Goal: Information Seeking & Learning: Learn about a topic

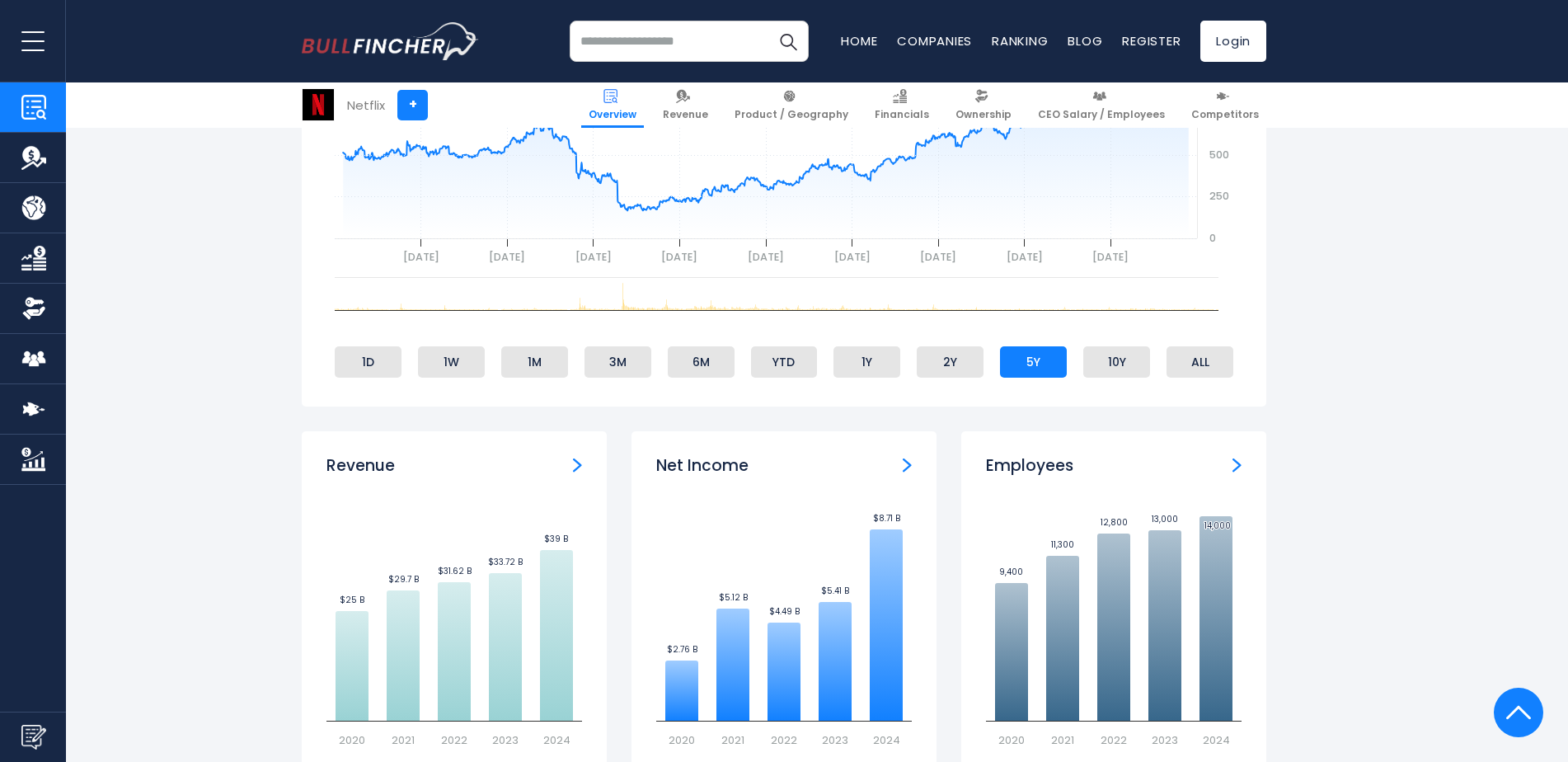
scroll to position [1071, 0]
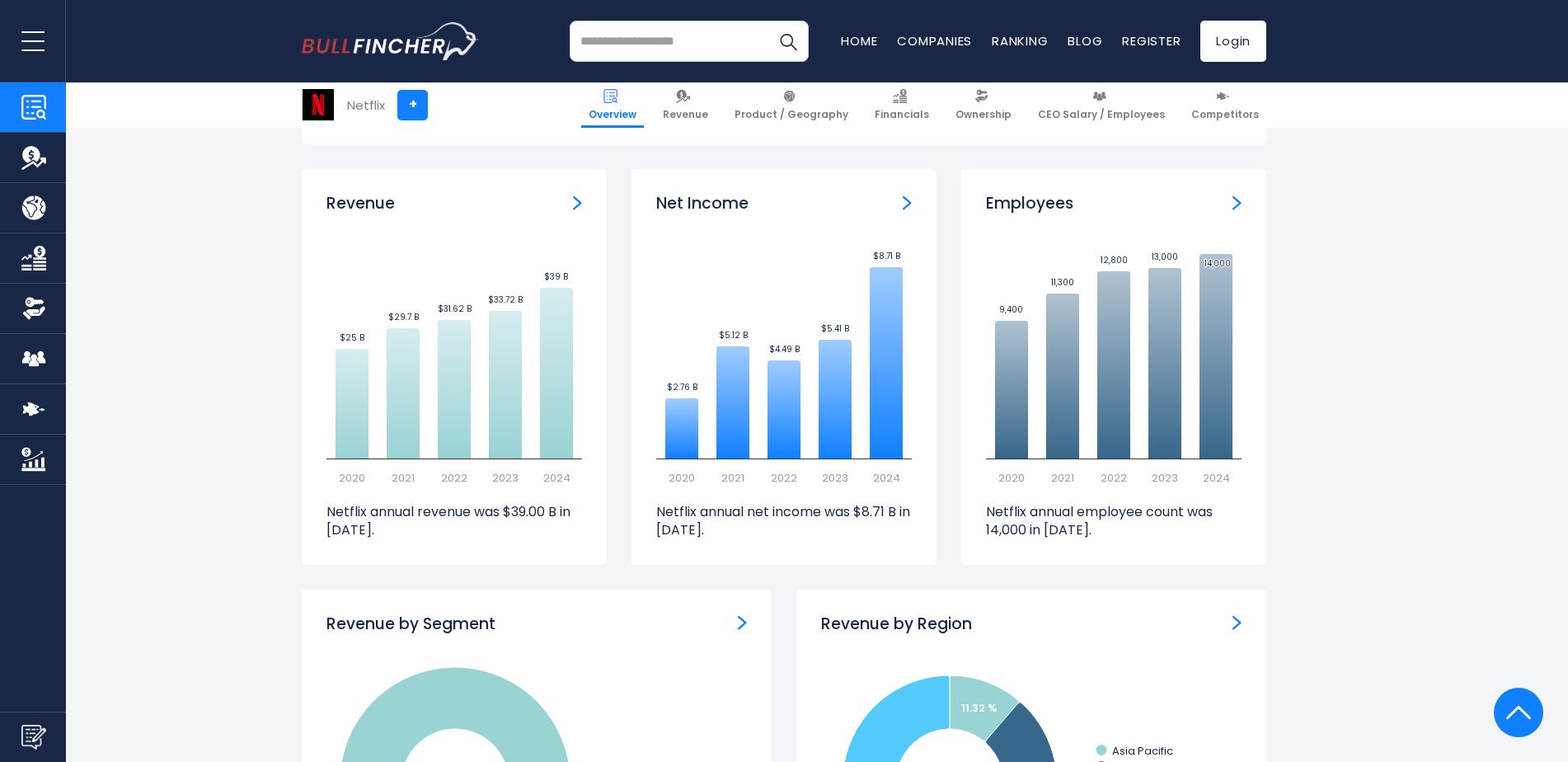
click at [1233, 204] on img "Employees" at bounding box center [1237, 203] width 10 height 15
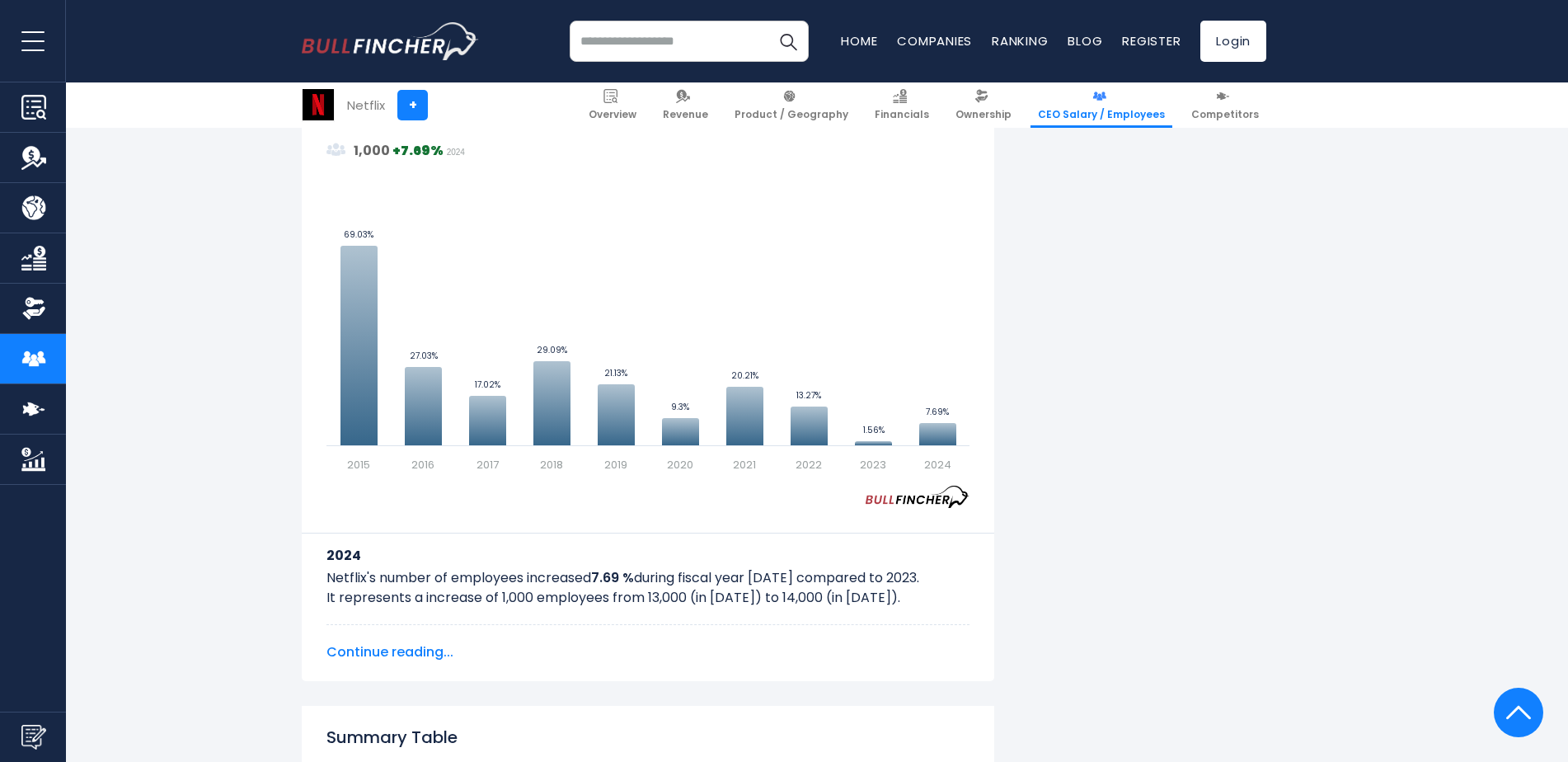
scroll to position [1154, 0]
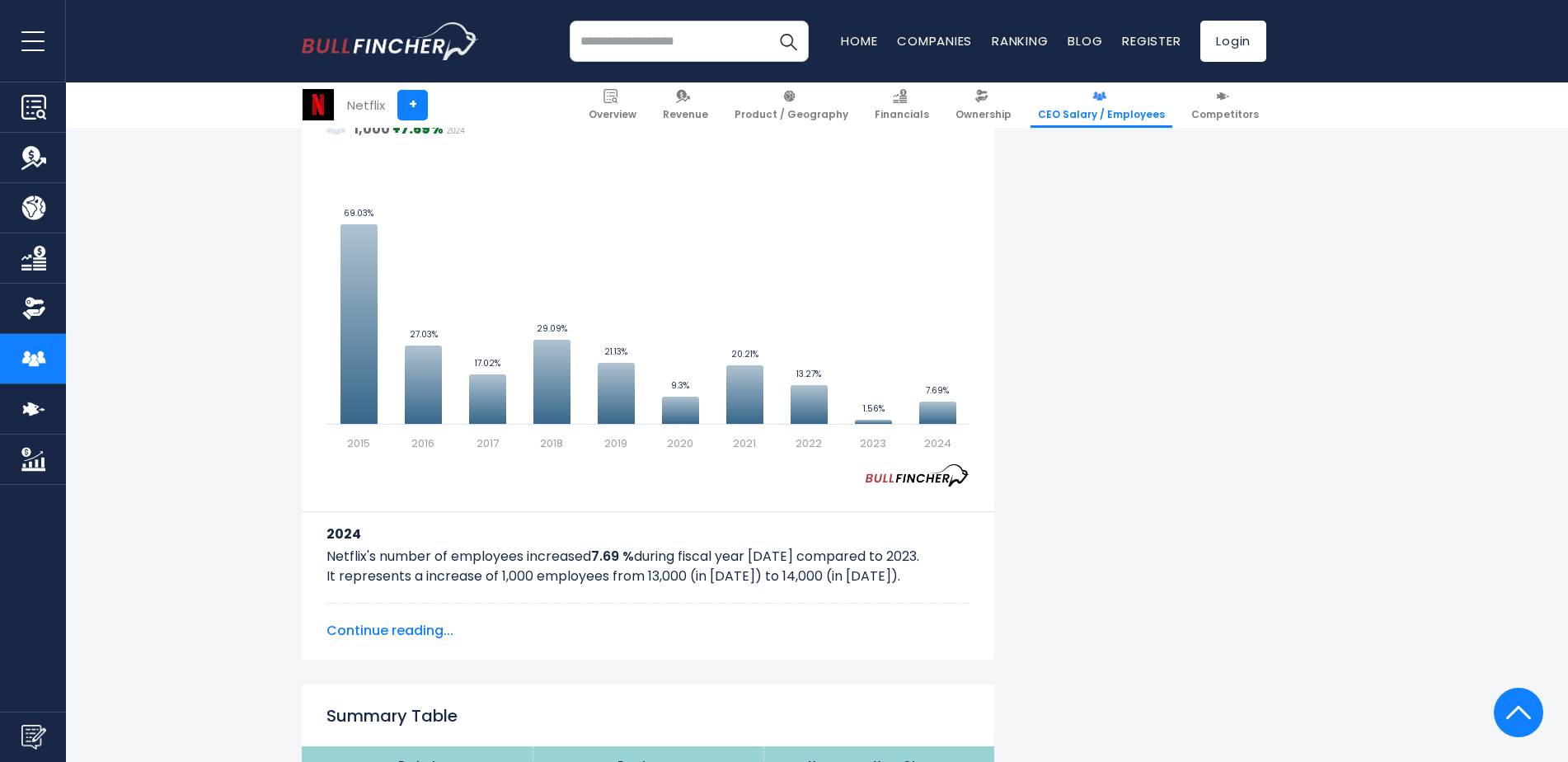
click at [435, 633] on span "Continue reading..." at bounding box center [648, 630] width 643 height 20
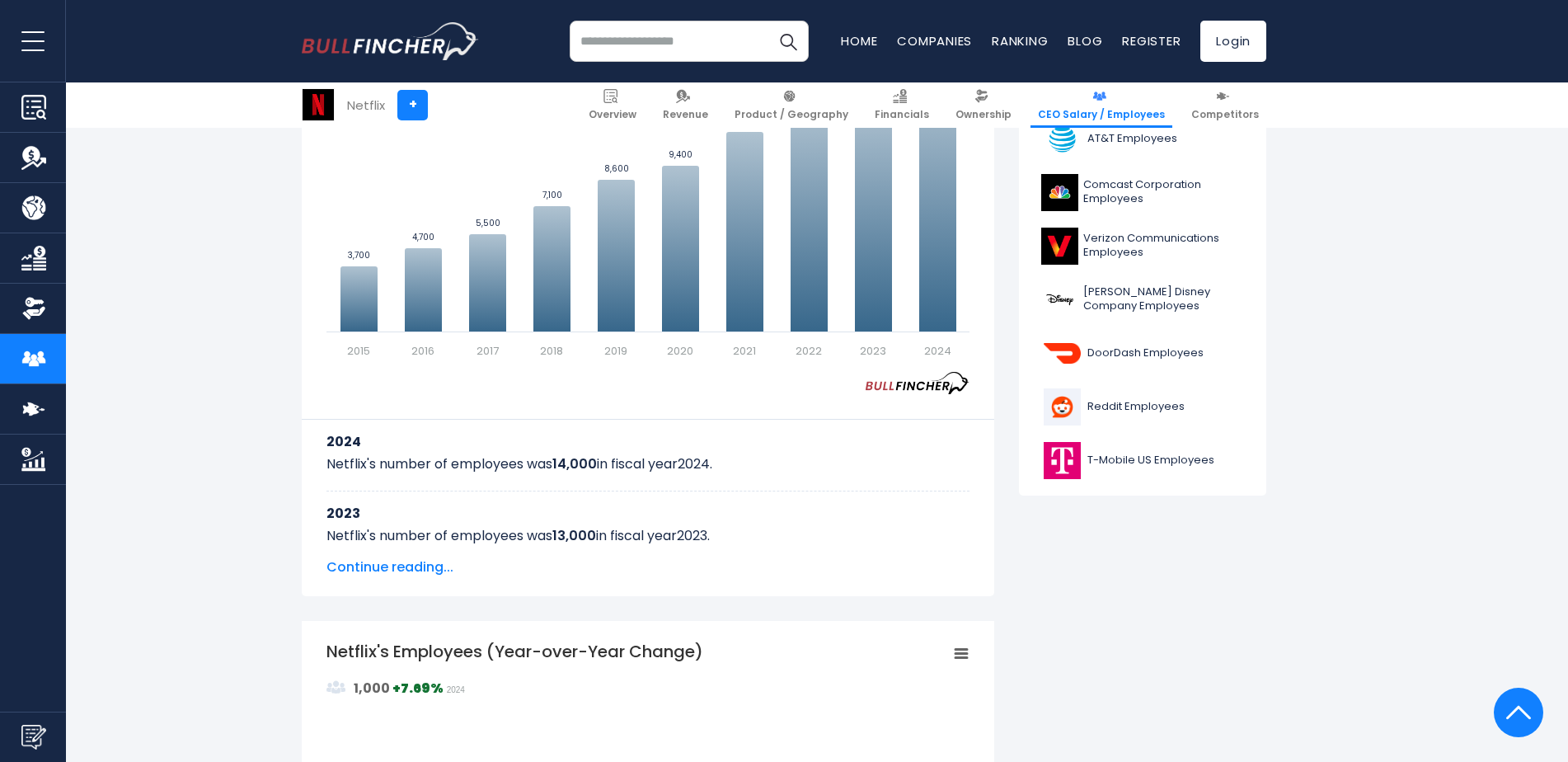
scroll to position [576, 0]
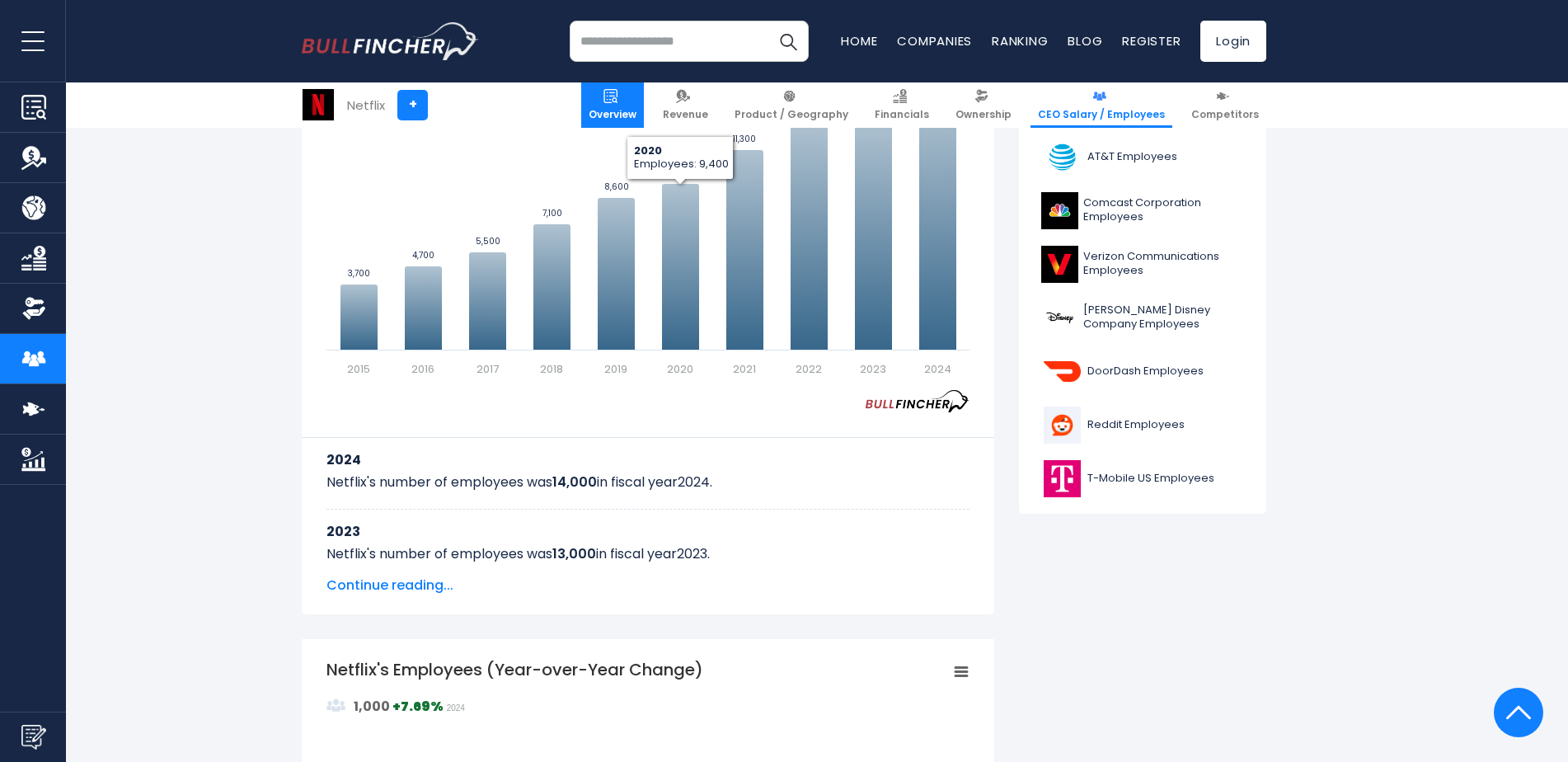
click at [637, 111] on span "Overview" at bounding box center [613, 115] width 48 height 13
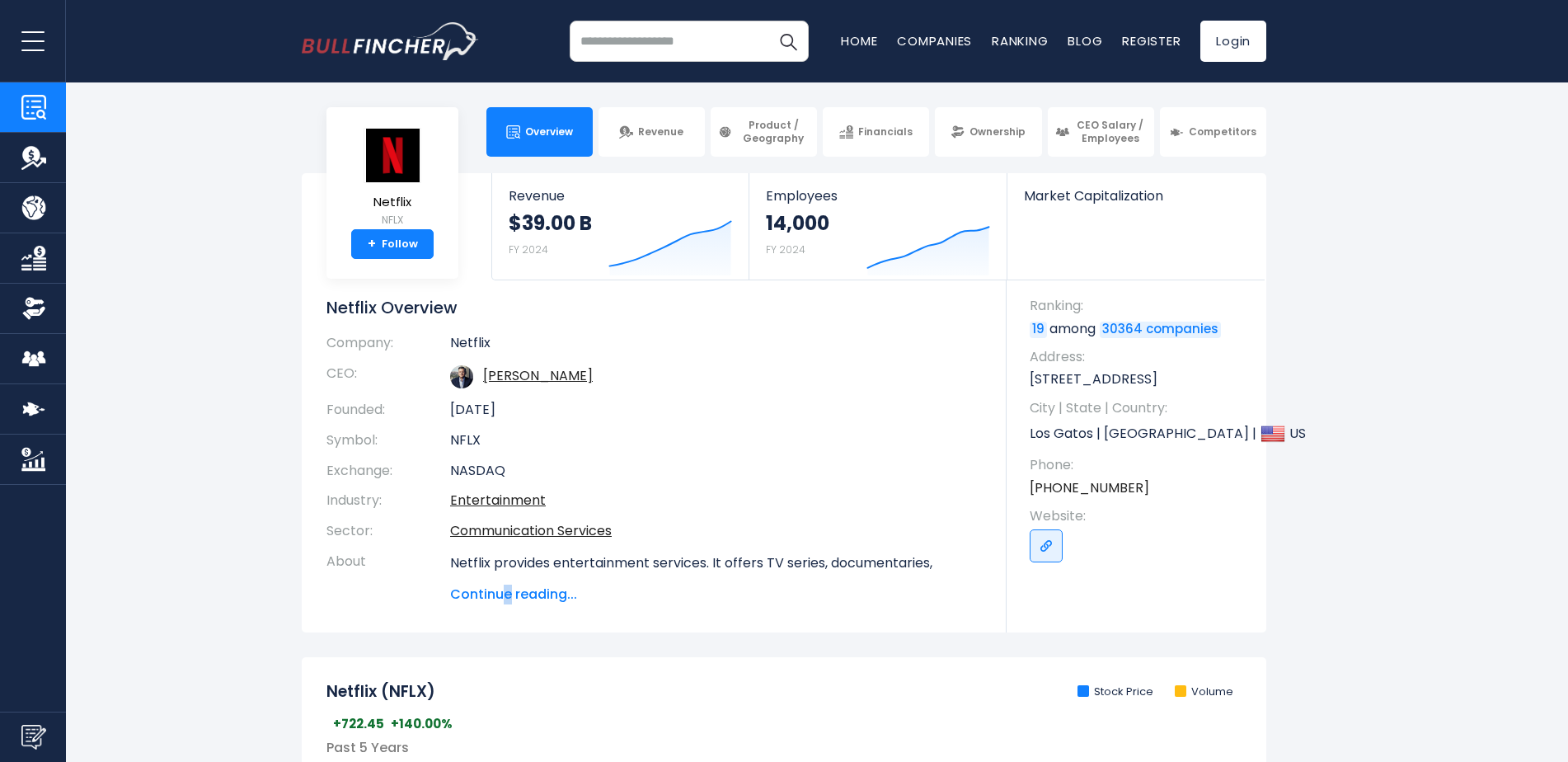
click at [506, 595] on span "Continue reading..." at bounding box center [715, 594] width 532 height 20
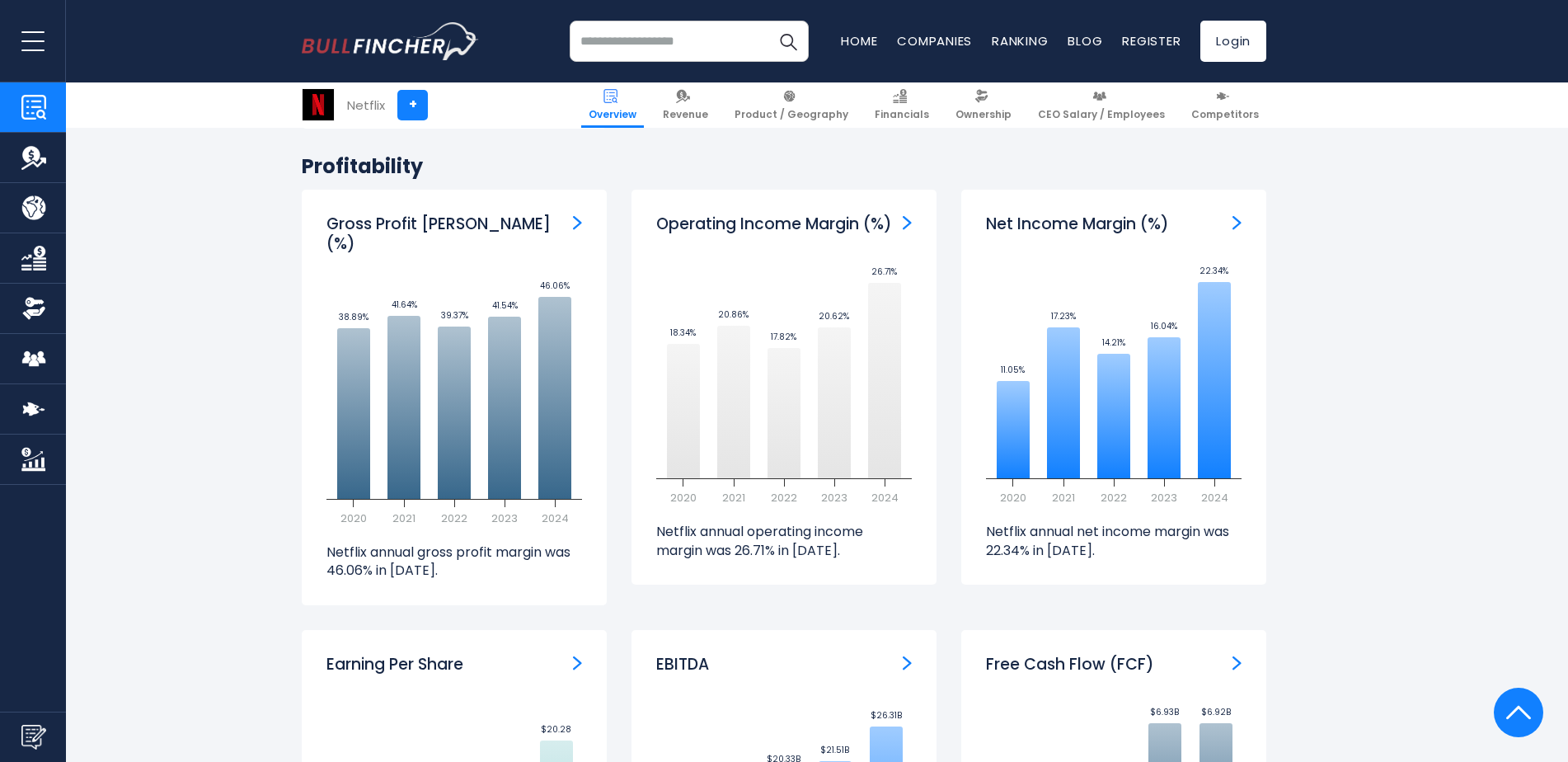
scroll to position [3957, 0]
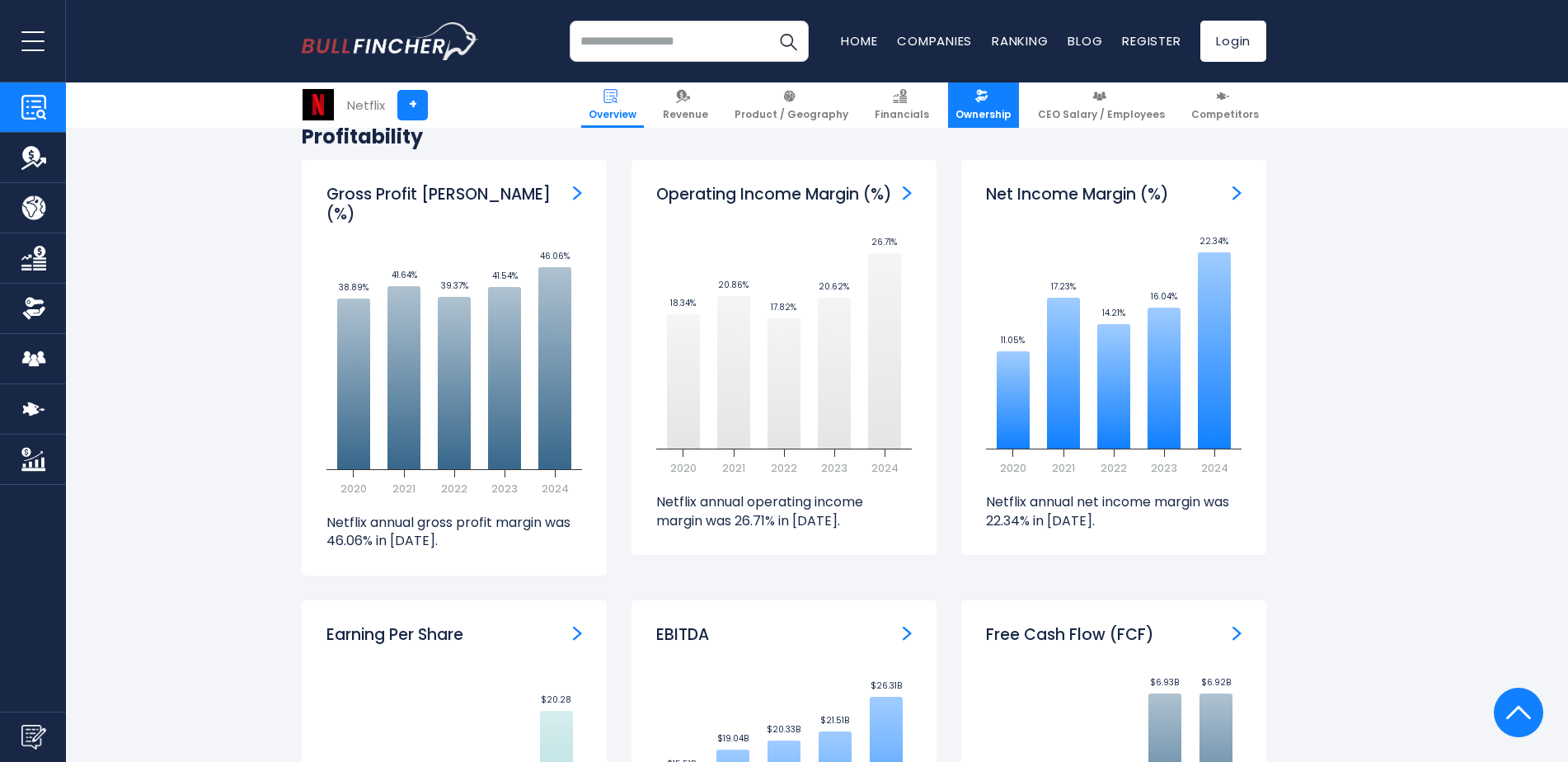
click at [981, 115] on span "Ownership" at bounding box center [983, 115] width 56 height 13
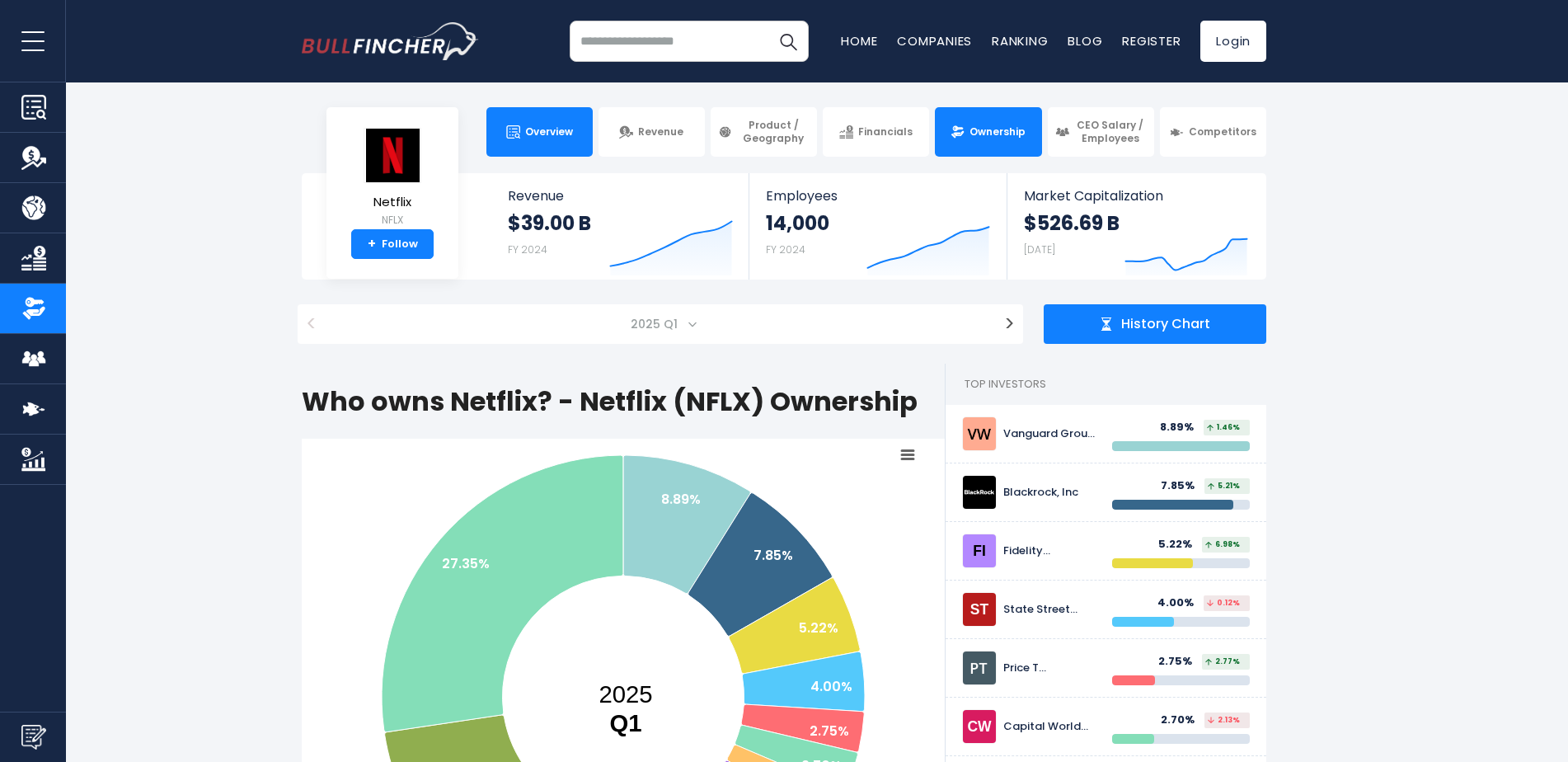
click at [557, 136] on span "Overview" at bounding box center [549, 132] width 48 height 13
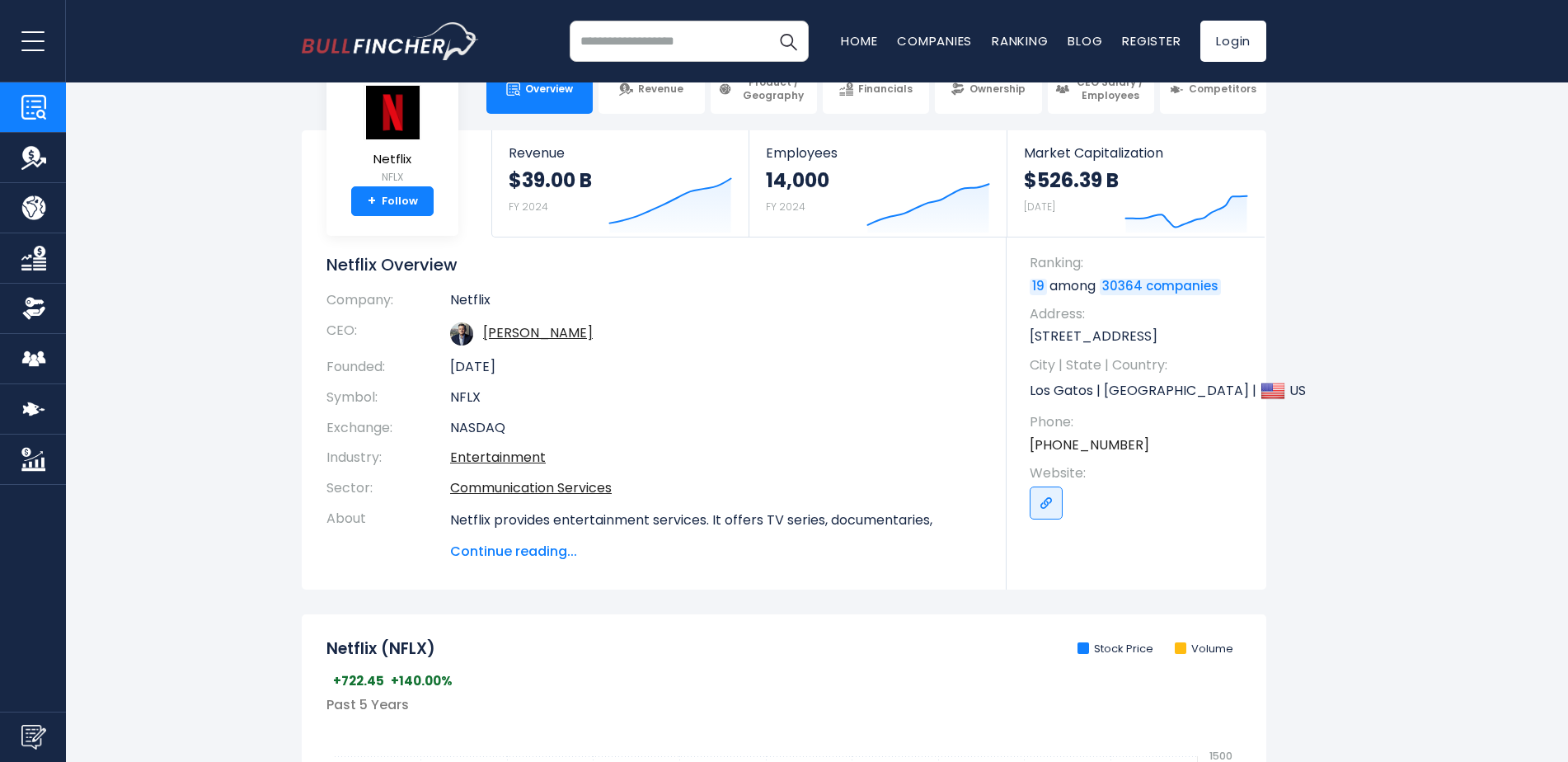
scroll to position [83, 0]
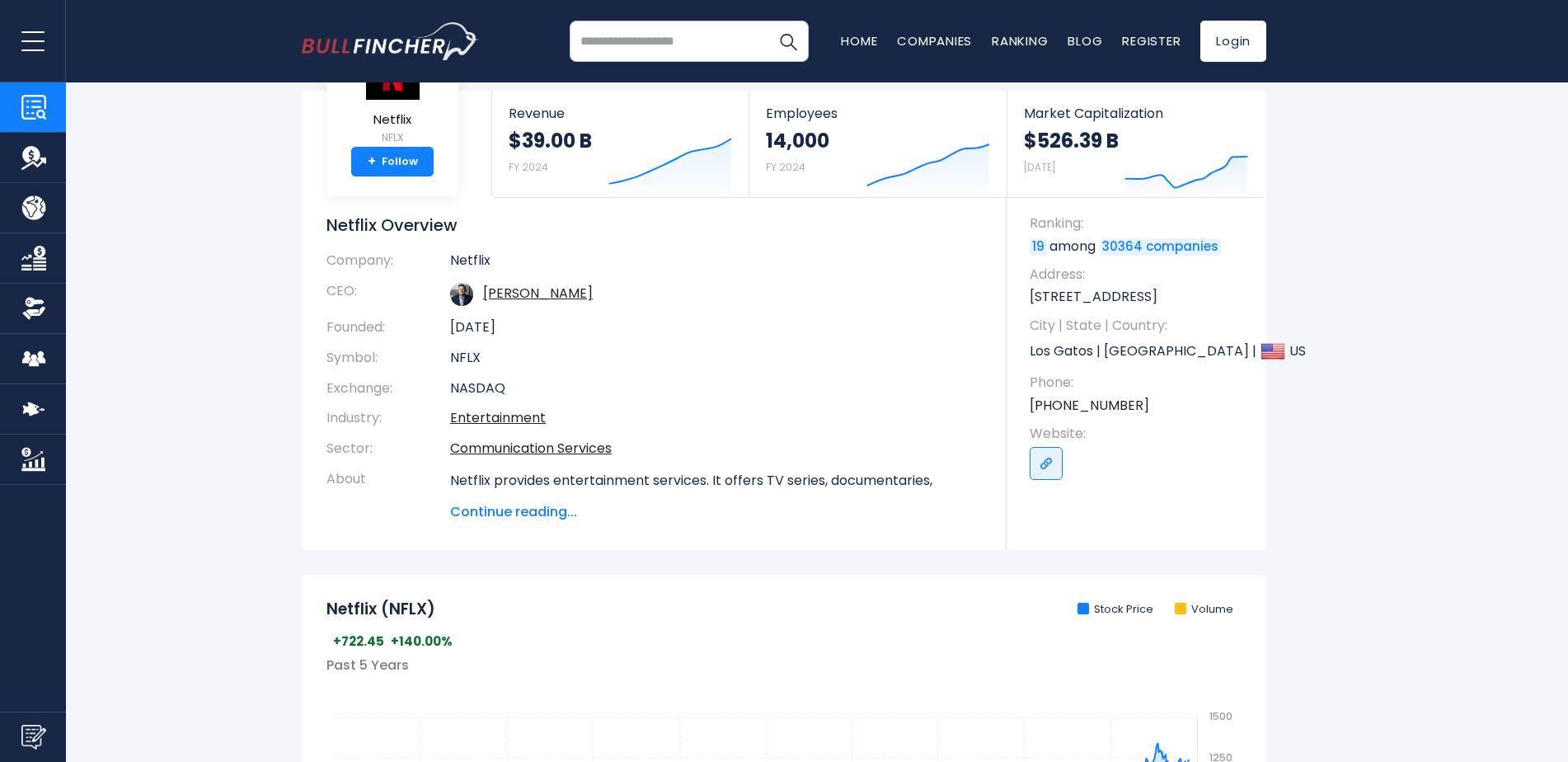
click at [534, 516] on span "Continue reading..." at bounding box center [715, 512] width 532 height 20
